Goal: Find specific page/section: Find specific page/section

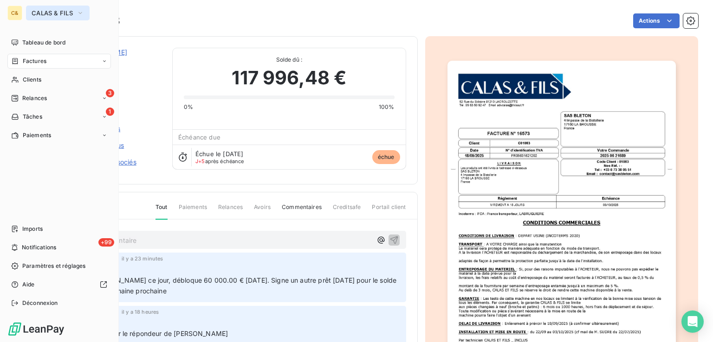
click at [46, 11] on span "CALAS & FILS" at bounding box center [52, 12] width 41 height 7
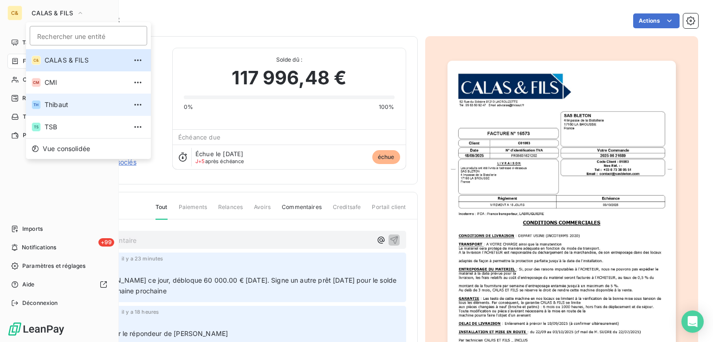
click at [63, 107] on span "Thibaut" at bounding box center [86, 104] width 82 height 9
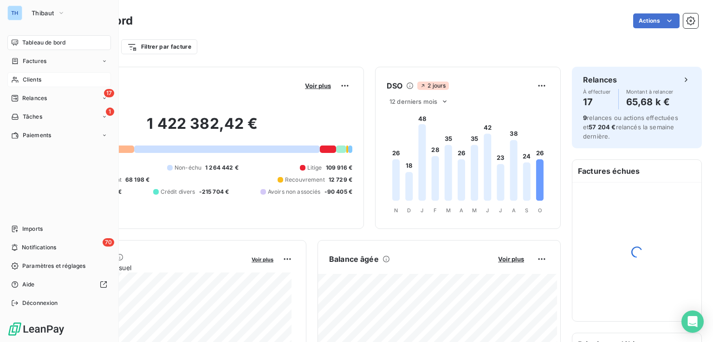
click at [29, 76] on span "Clients" at bounding box center [32, 80] width 19 height 8
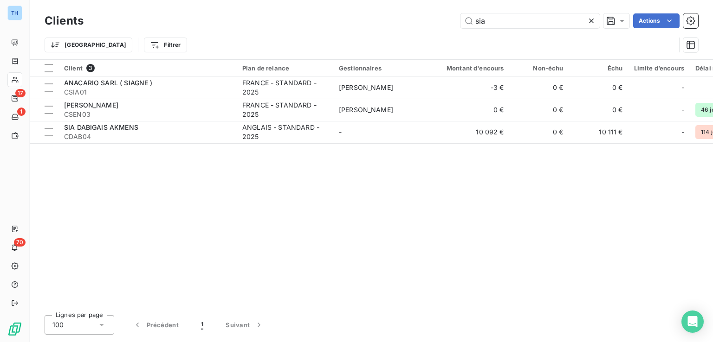
drag, startPoint x: 492, startPoint y: 19, endPoint x: 398, endPoint y: 17, distance: 94.2
click at [398, 17] on div "sia Actions" at bounding box center [396, 20] width 603 height 15
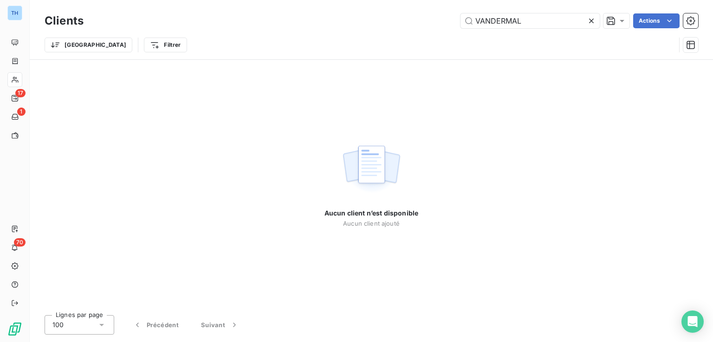
drag, startPoint x: 532, startPoint y: 19, endPoint x: 417, endPoint y: 19, distance: 115.1
click at [418, 19] on div "VANDERMAL Actions" at bounding box center [396, 20] width 603 height 15
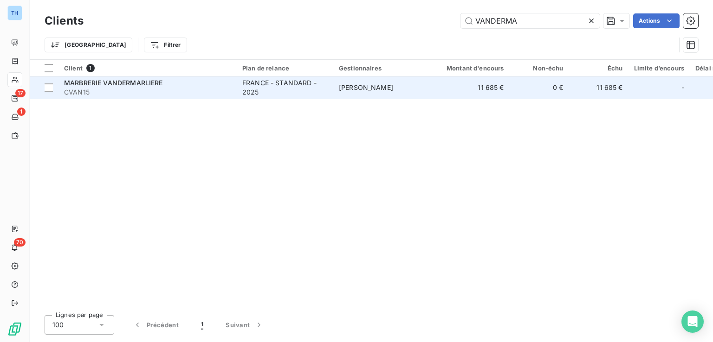
type input "VANDERMA"
click at [209, 93] on span "CVAN15" at bounding box center [147, 92] width 167 height 9
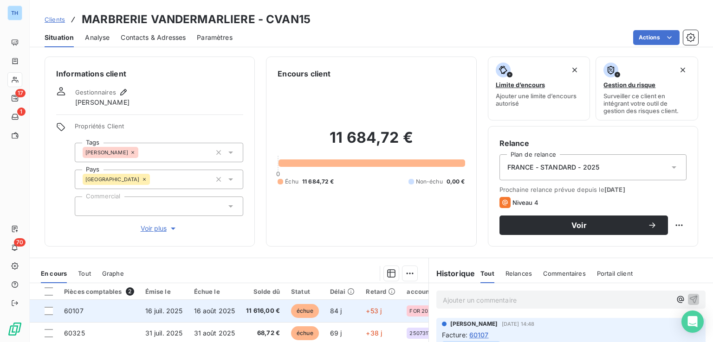
click at [232, 319] on td "16 août 2025" at bounding box center [214, 311] width 52 height 22
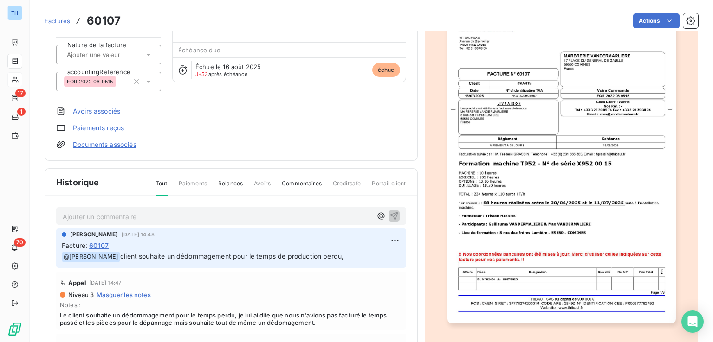
scroll to position [94, 0]
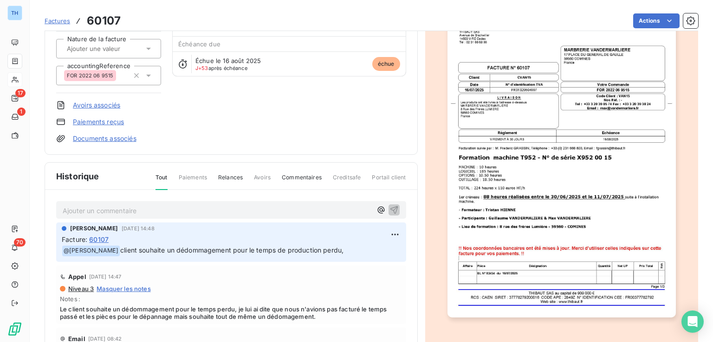
click at [112, 208] on p "Ajouter un commentaire ﻿" at bounding box center [217, 211] width 309 height 12
click at [390, 207] on icon "button" at bounding box center [394, 210] width 8 height 8
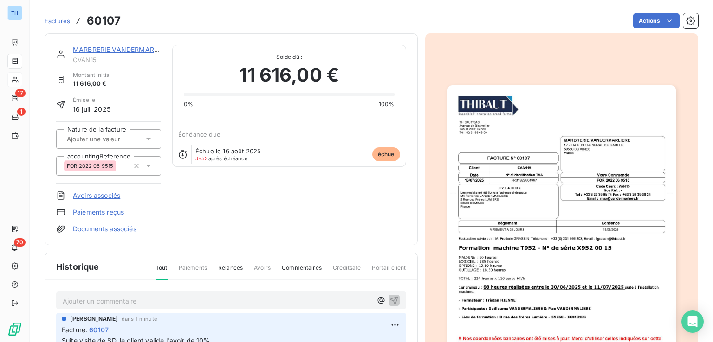
scroll to position [0, 0]
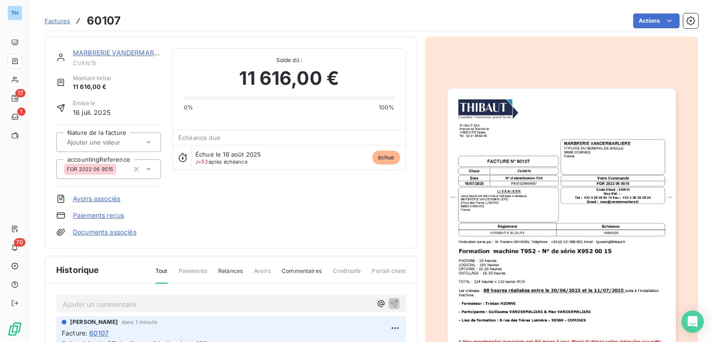
click at [542, 270] on img "button" at bounding box center [561, 250] width 228 height 322
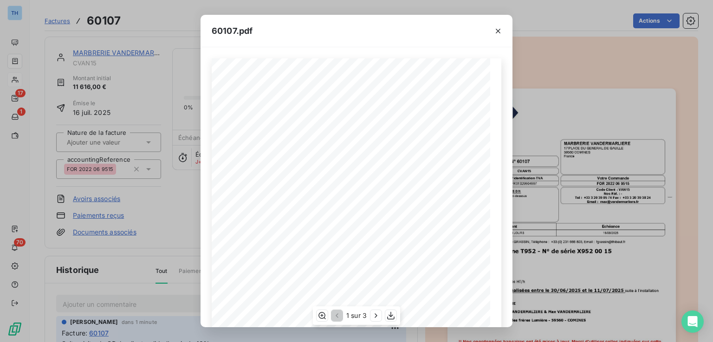
scroll to position [135, 0]
click at [371, 316] on icon "button" at bounding box center [375, 315] width 9 height 9
click at [372, 316] on icon "button" at bounding box center [376, 315] width 9 height 9
click at [496, 31] on icon "button" at bounding box center [497, 30] width 9 height 9
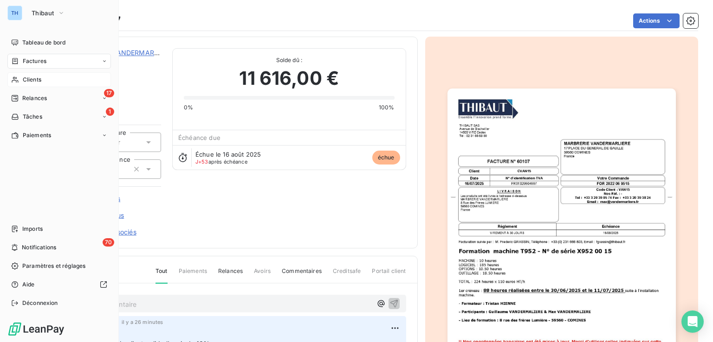
click at [38, 58] on span "Factures" at bounding box center [35, 61] width 24 height 8
click at [35, 63] on span "Factures" at bounding box center [35, 61] width 24 height 8
click at [34, 64] on span "Factures" at bounding box center [35, 61] width 24 height 8
click at [34, 78] on span "Factures" at bounding box center [34, 80] width 24 height 8
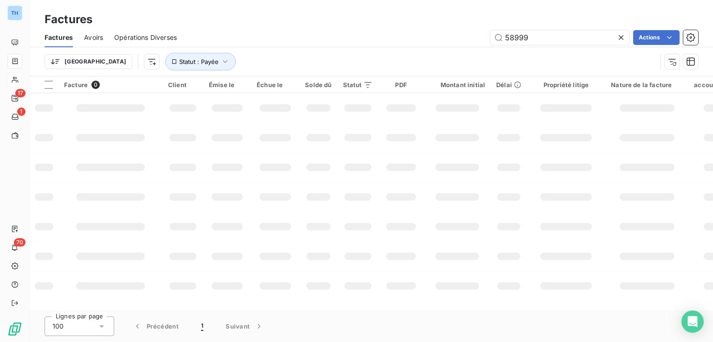
drag, startPoint x: 528, startPoint y: 41, endPoint x: 459, endPoint y: 25, distance: 71.5
click at [462, 34] on div "58999 Actions" at bounding box center [443, 37] width 510 height 15
type input "60842"
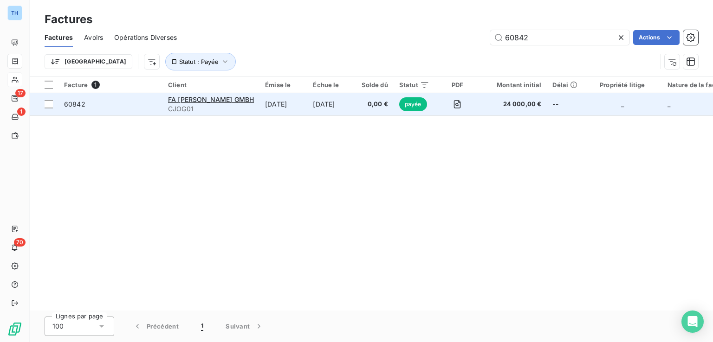
click at [291, 98] on td "[DATE]" at bounding box center [283, 104] width 48 height 22
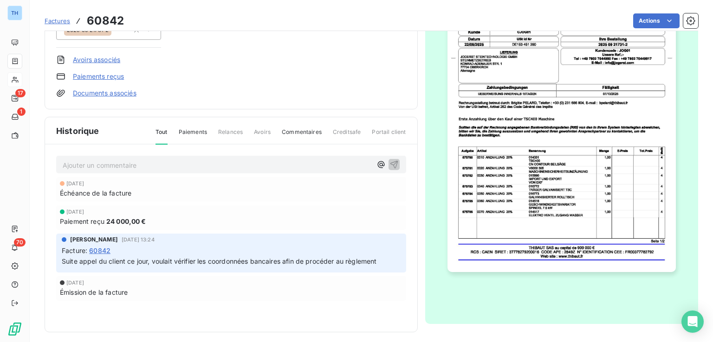
scroll to position [140, 0]
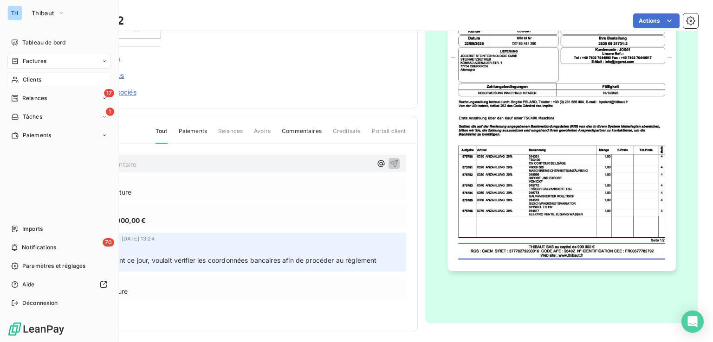
click at [36, 62] on span "Factures" at bounding box center [35, 61] width 24 height 8
click at [33, 79] on span "Factures" at bounding box center [34, 80] width 24 height 8
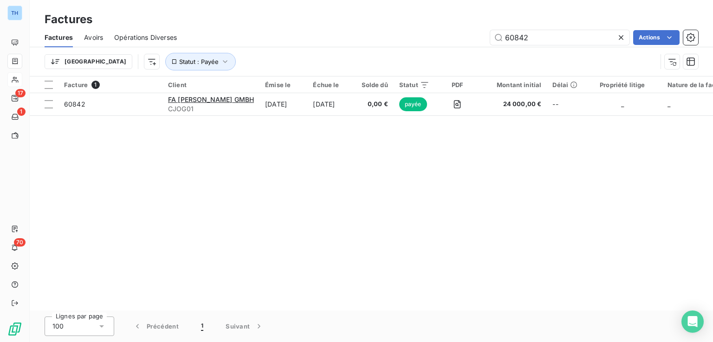
drag, startPoint x: 561, startPoint y: 38, endPoint x: 423, endPoint y: 32, distance: 138.4
click at [429, 32] on div "60842 Actions" at bounding box center [443, 37] width 510 height 15
type input "61005"
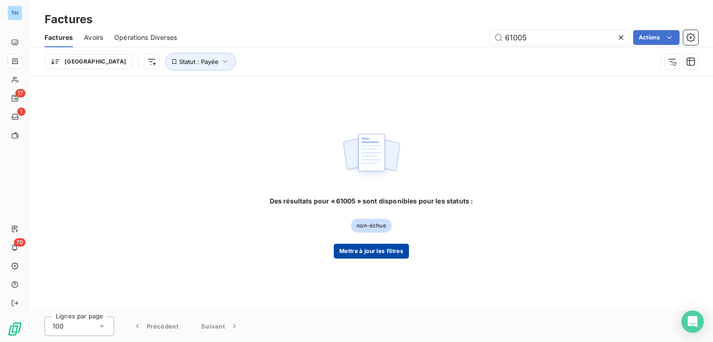
click at [386, 252] on button "Mettre à jour les filtres" at bounding box center [371, 251] width 75 height 15
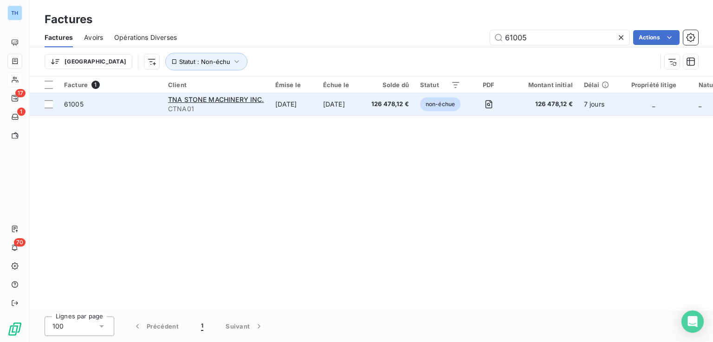
click at [310, 106] on td "[DATE]" at bounding box center [294, 104] width 48 height 22
